Goal: Task Accomplishment & Management: Manage account settings

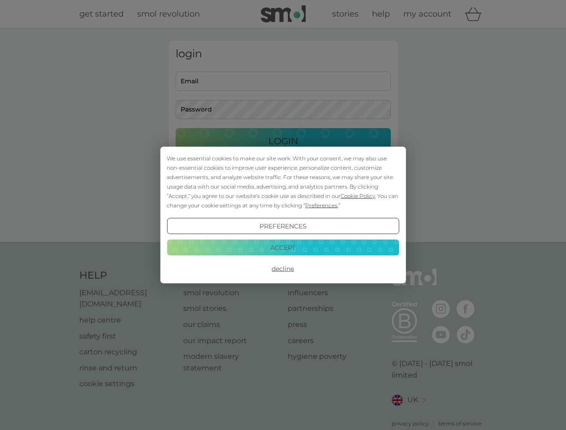
click at [358, 196] on span "Cookie Policy" at bounding box center [358, 196] width 35 height 7
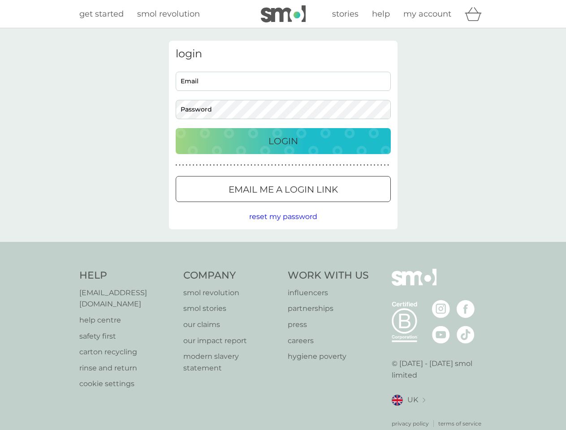
click at [321, 205] on div "login Email Password Login ● ● ● ● ● ● ● ● ● ● ● ● ● ● ● ● ● ● ● ● ● ● ● ● ● ● …" at bounding box center [283, 135] width 229 height 189
click at [283, 226] on div "login Email Password Login ● ● ● ● ● ● ● ● ● ● ● ● ● ● ● ● ● ● ● ● ● ● ● ● ● ● …" at bounding box center [283, 135] width 229 height 189
click at [283, 269] on div "Help [EMAIL_ADDRESS][DOMAIN_NAME] help centre safety first carton recycling rin…" at bounding box center [283, 348] width 408 height 159
click at [283, 247] on div "Help [EMAIL_ADDRESS][DOMAIN_NAME] help centre safety first carton recycling rin…" at bounding box center [283, 348] width 566 height 213
